Goal: Navigation & Orientation: Find specific page/section

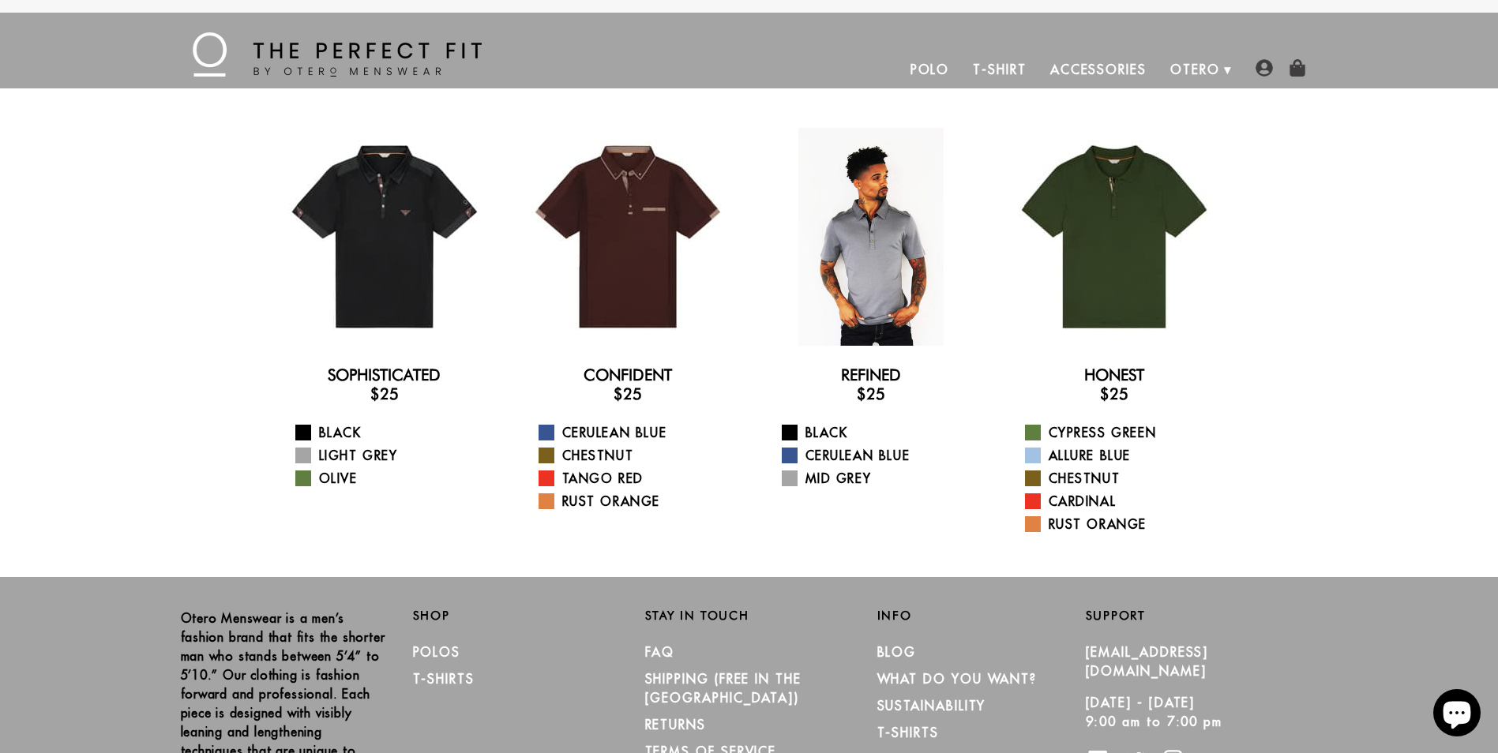
scroll to position [2381, 0]
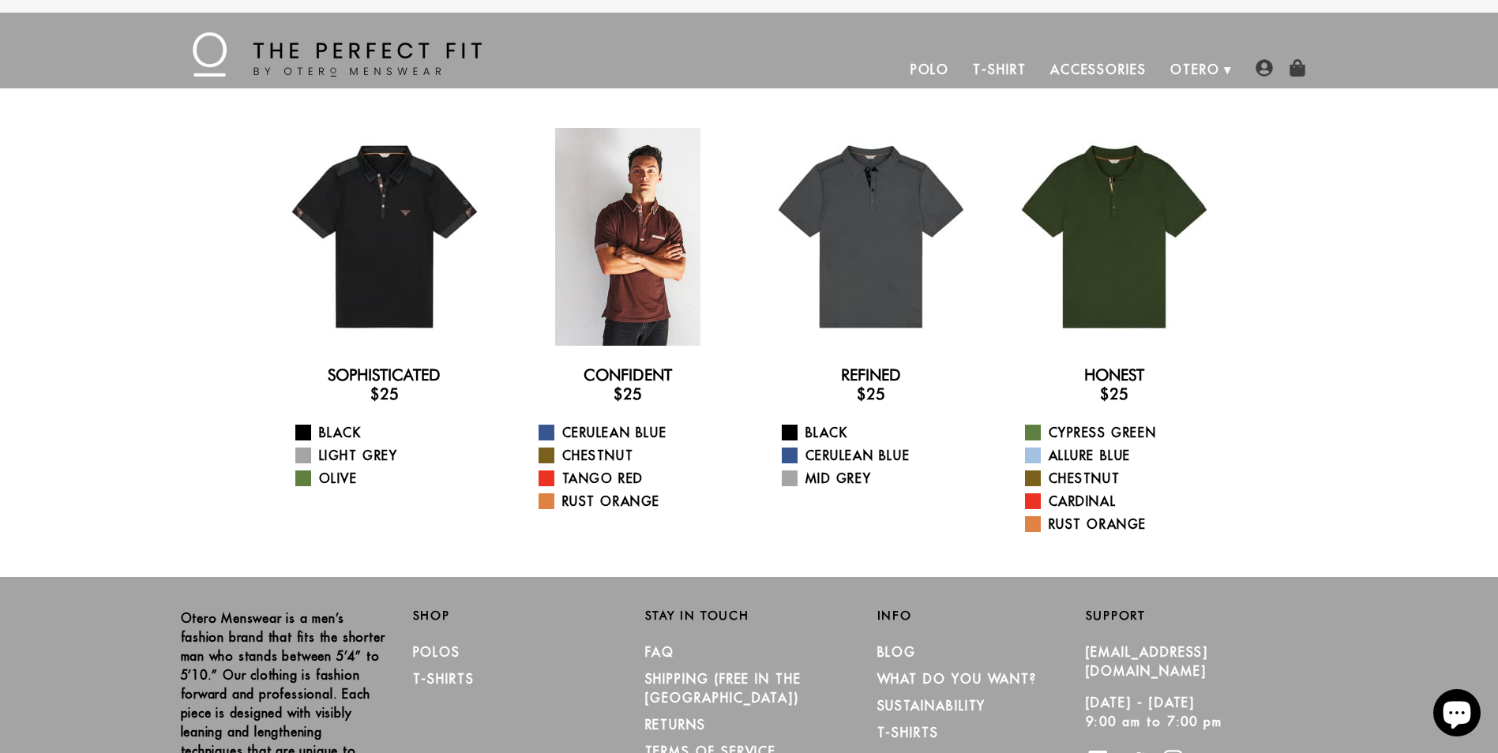
click at [641, 212] on div at bounding box center [628, 237] width 218 height 218
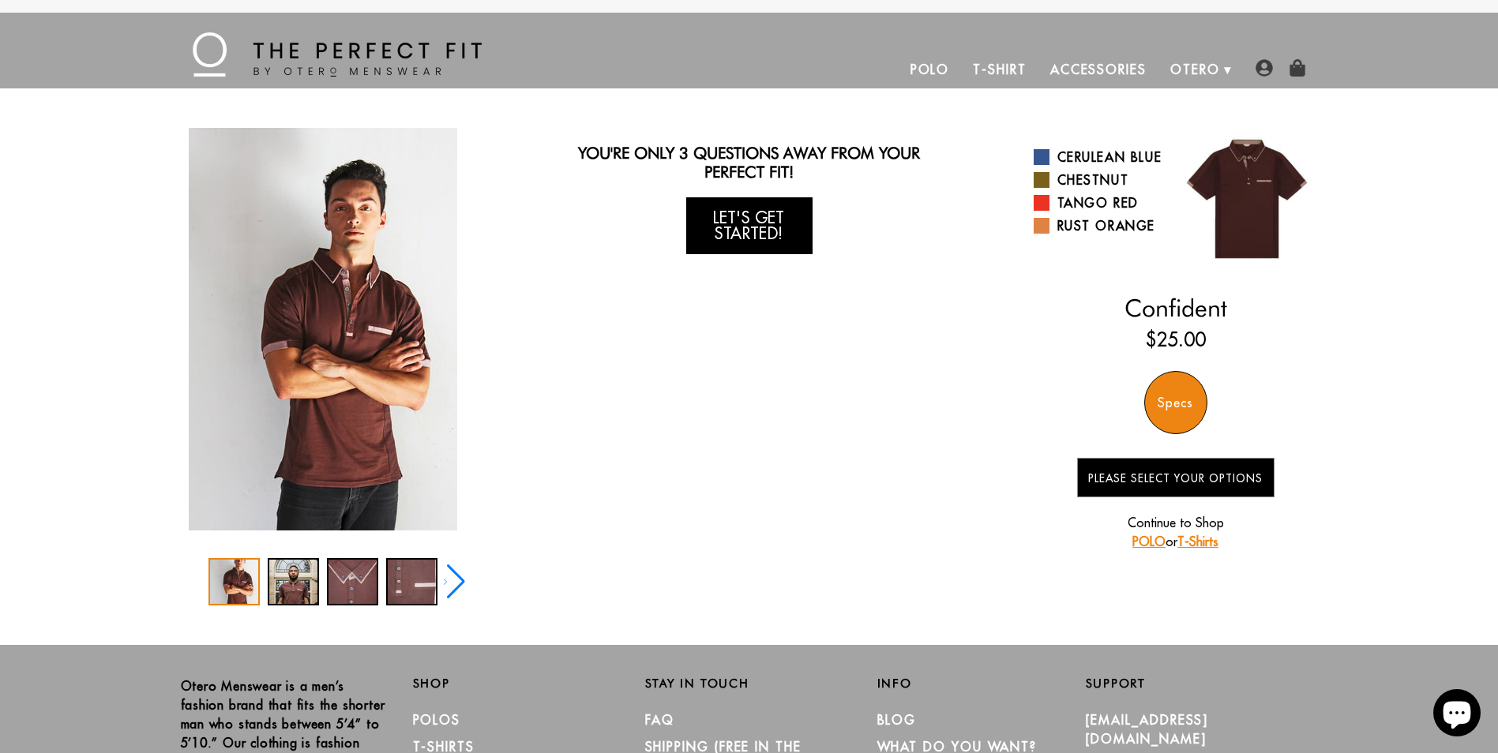
scroll to position [2381, 0]
click at [357, 592] on div "3 / 5" at bounding box center [352, 581] width 51 height 47
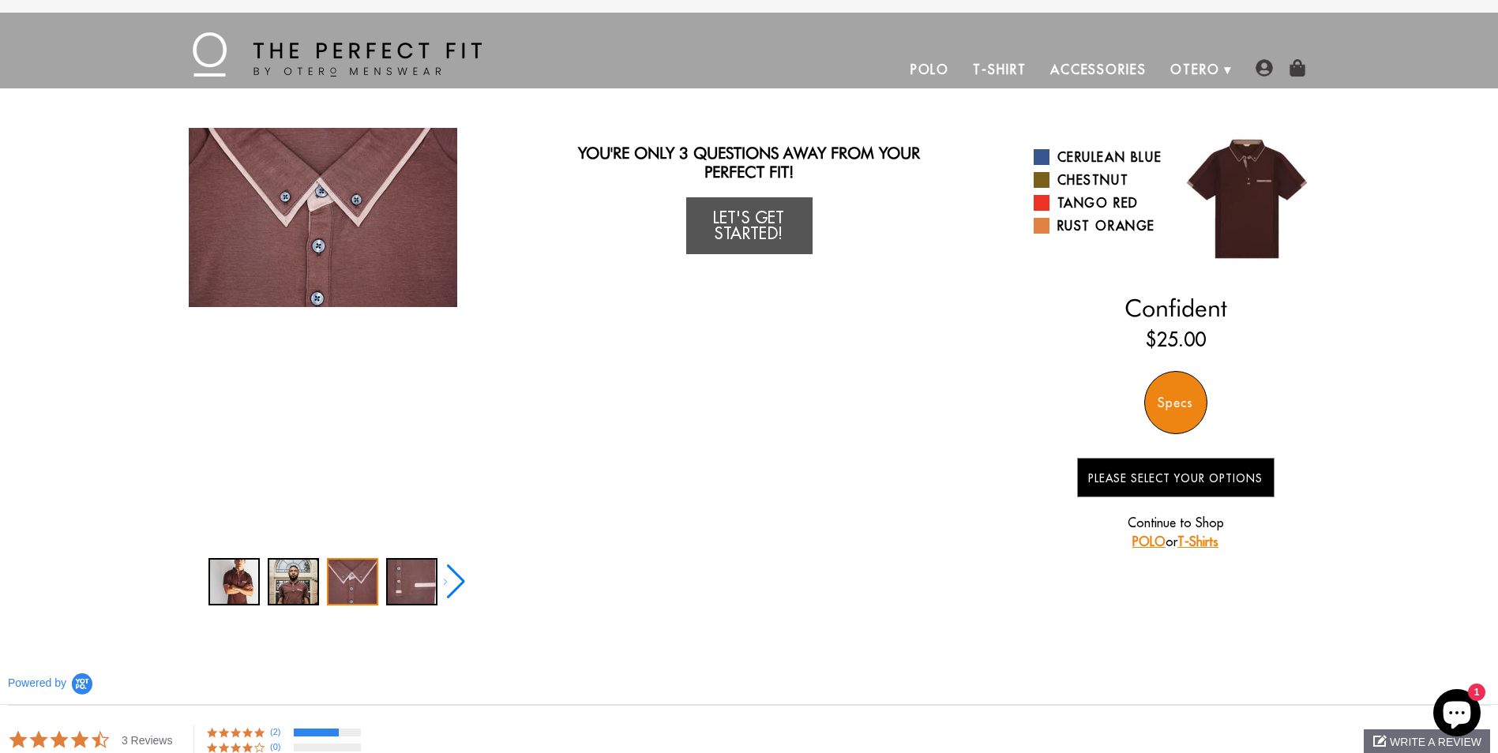
click at [910, 56] on link "Polo" at bounding box center [930, 70] width 63 height 38
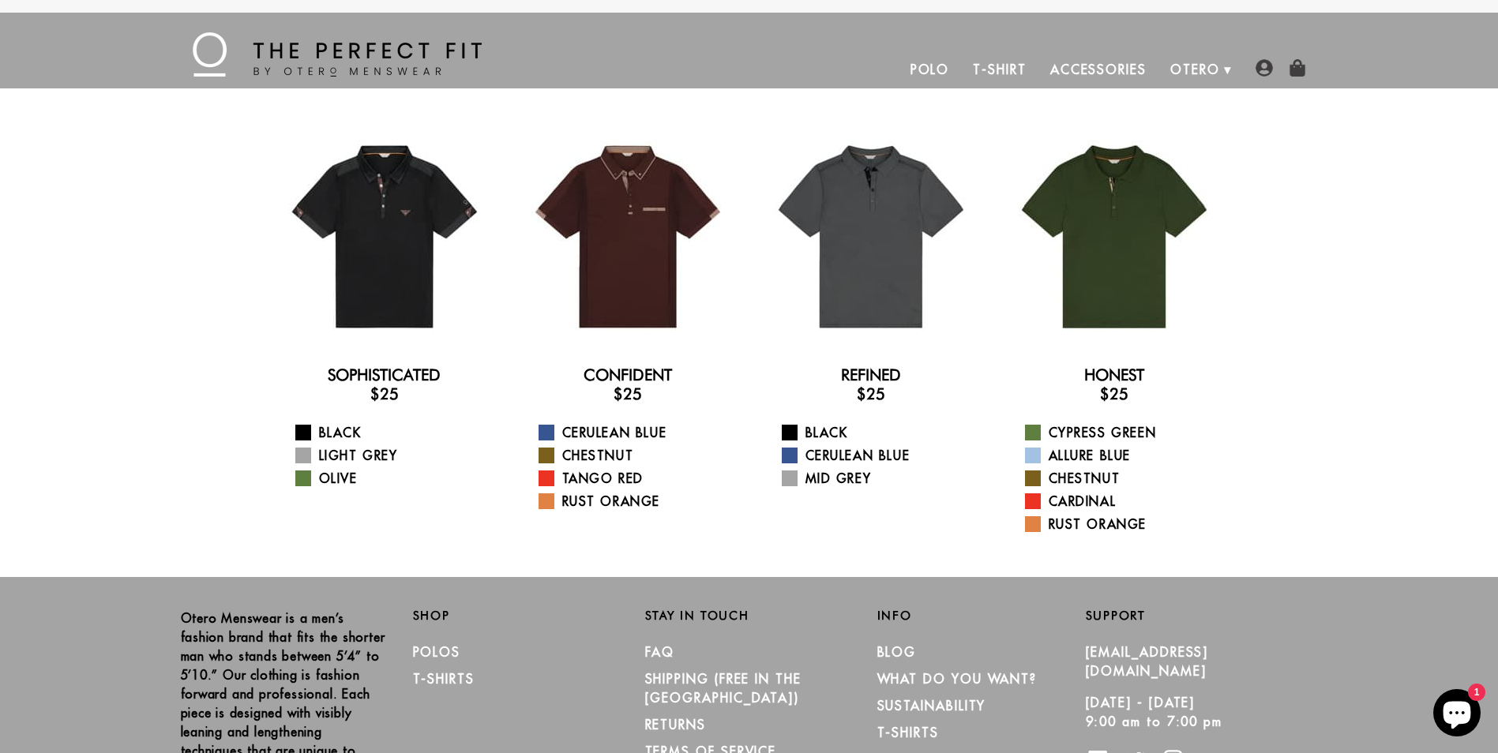
click at [1020, 73] on link "T-Shirt" at bounding box center [999, 70] width 77 height 38
